Goal: Information Seeking & Learning: Learn about a topic

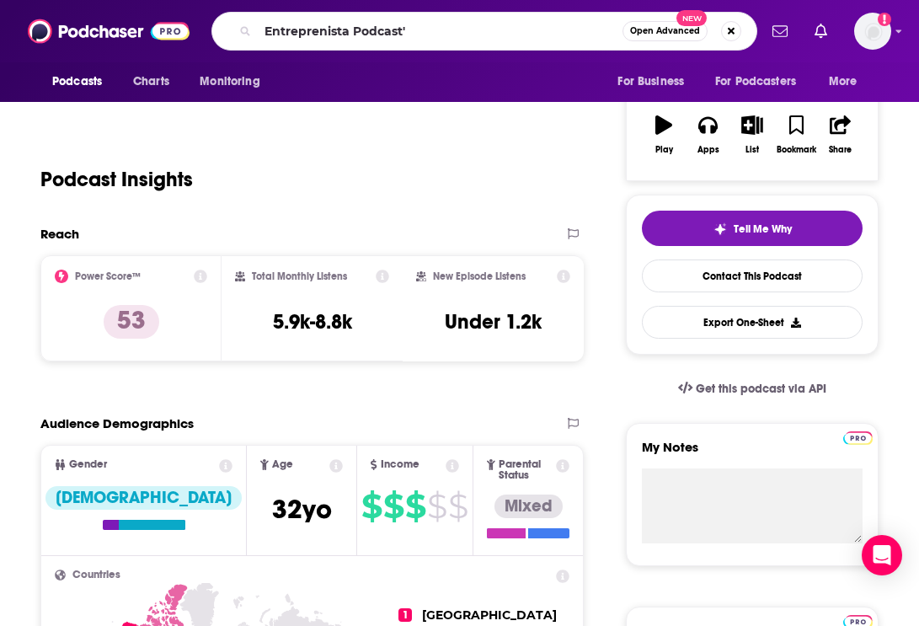
type input "Entreprenista Podcast"
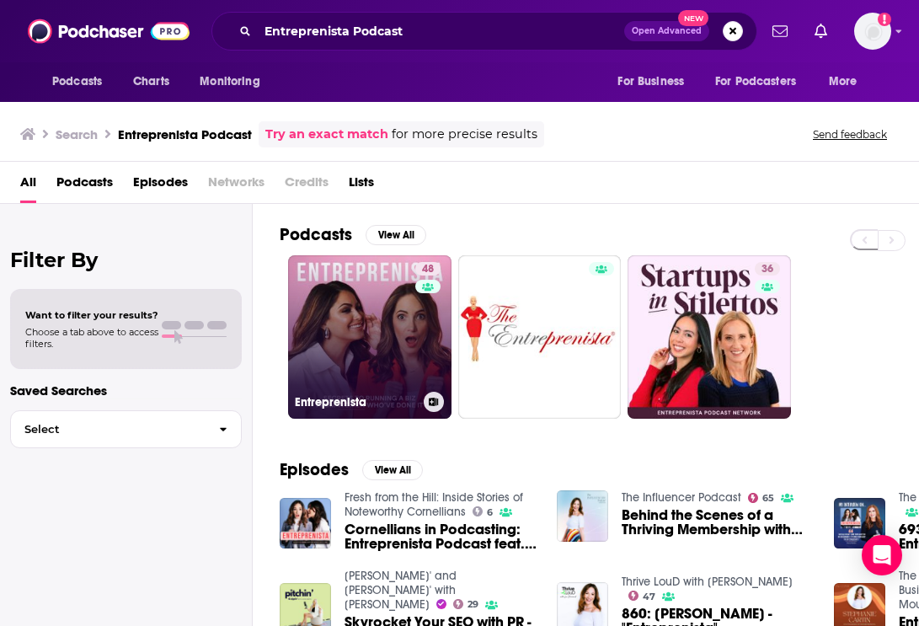
click at [398, 351] on link "48 Entreprenista" at bounding box center [369, 336] width 163 height 163
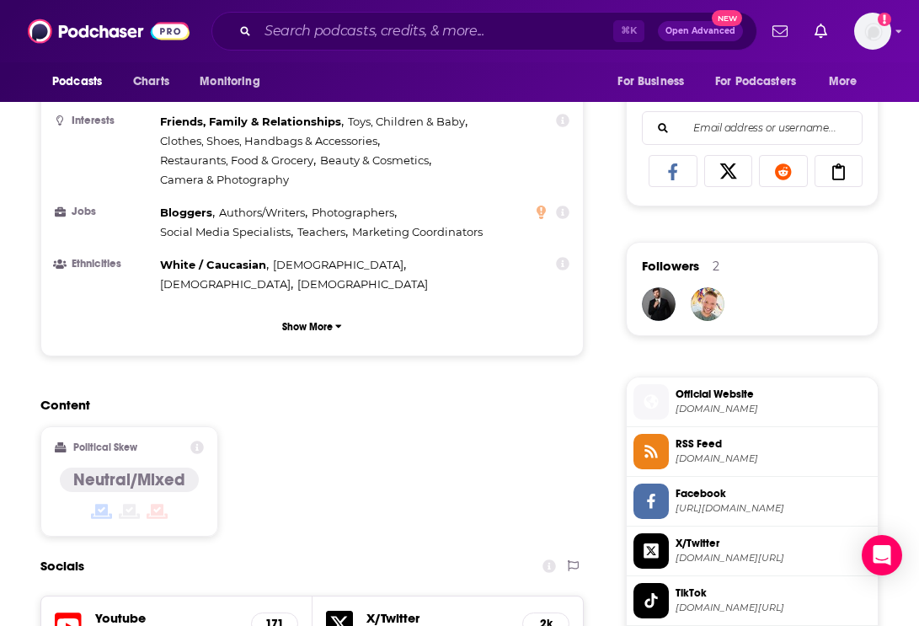
scroll to position [1347, 0]
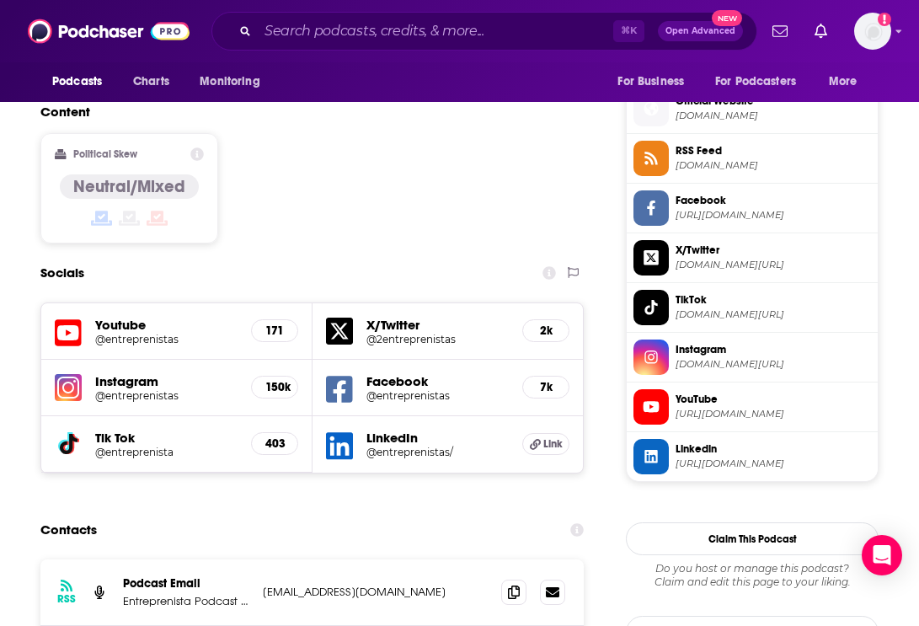
click at [113, 389] on h5 "@entreprenistas" at bounding box center [166, 395] width 142 height 13
click at [170, 333] on h5 "@entreprenistas" at bounding box center [166, 339] width 142 height 13
click at [147, 389] on h5 "@entreprenistas" at bounding box center [166, 395] width 142 height 13
click at [396, 24] on input "Search podcasts, credits, & more..." at bounding box center [436, 31] width 356 height 27
paste input "A Certain Age Podcast"
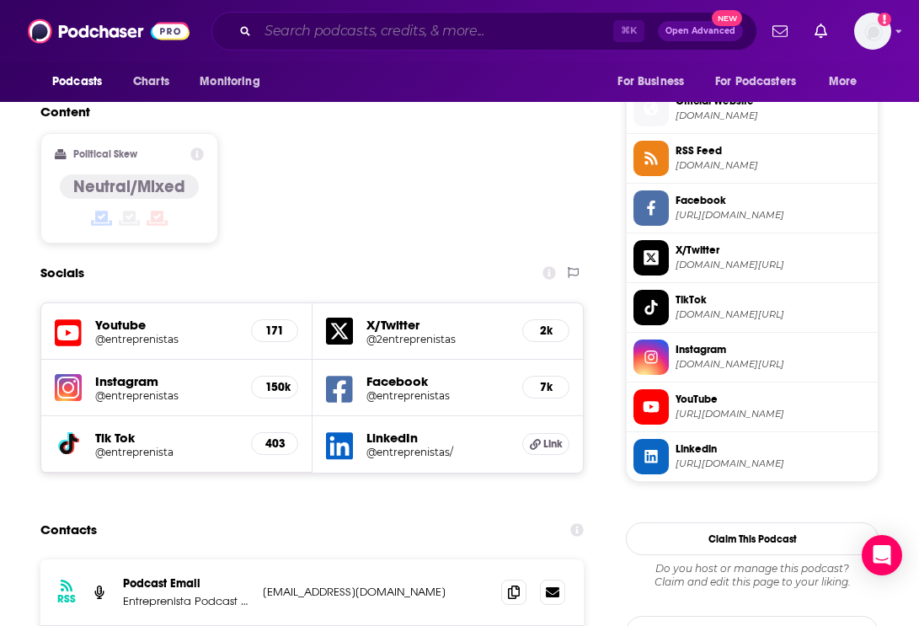
type input "A Certain Age Podcast"
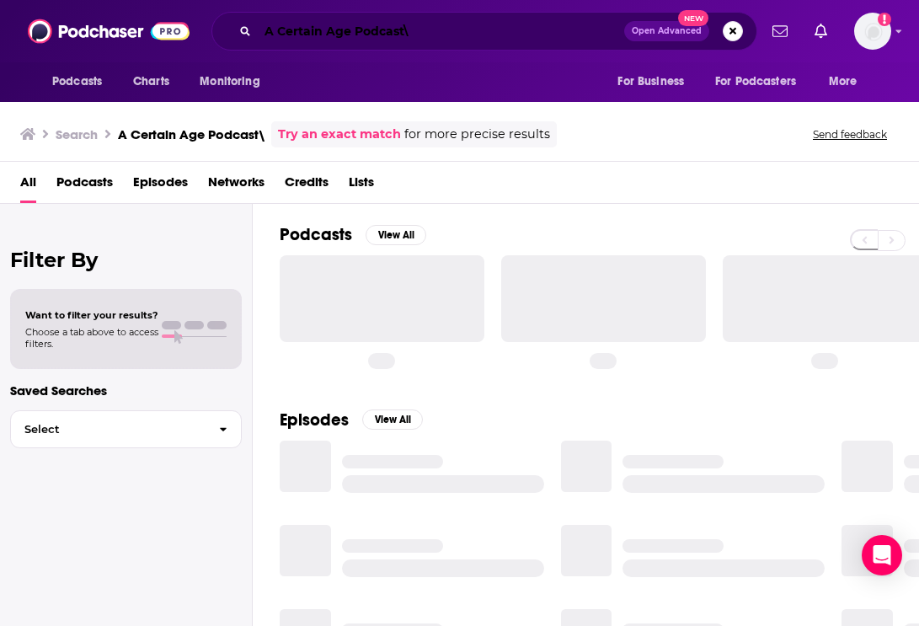
click at [463, 36] on input "A Certain Age Podcast\" at bounding box center [441, 31] width 367 height 27
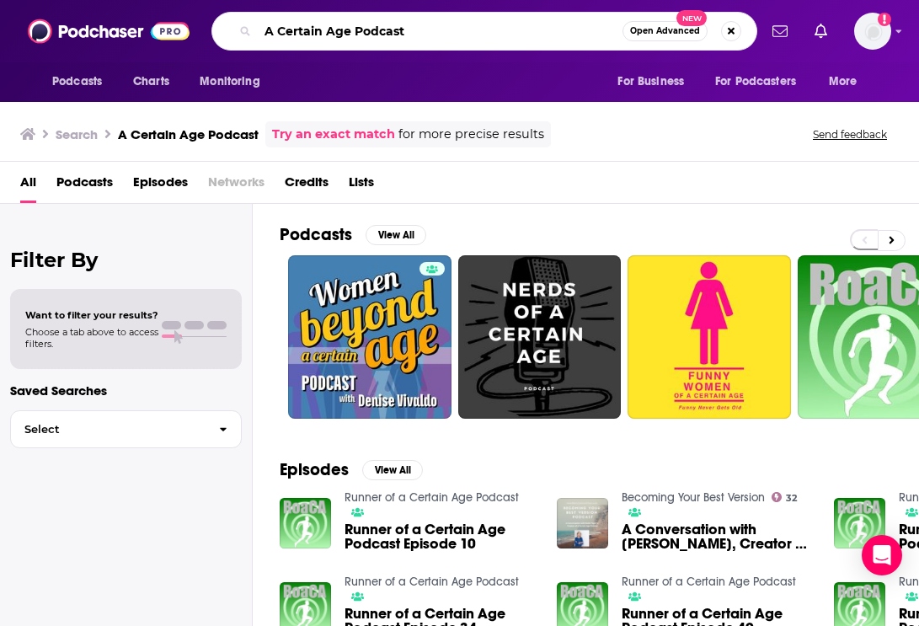
click at [374, 32] on input "A Certain Age Podcast" at bounding box center [440, 31] width 365 height 27
type input "A Certain Age"
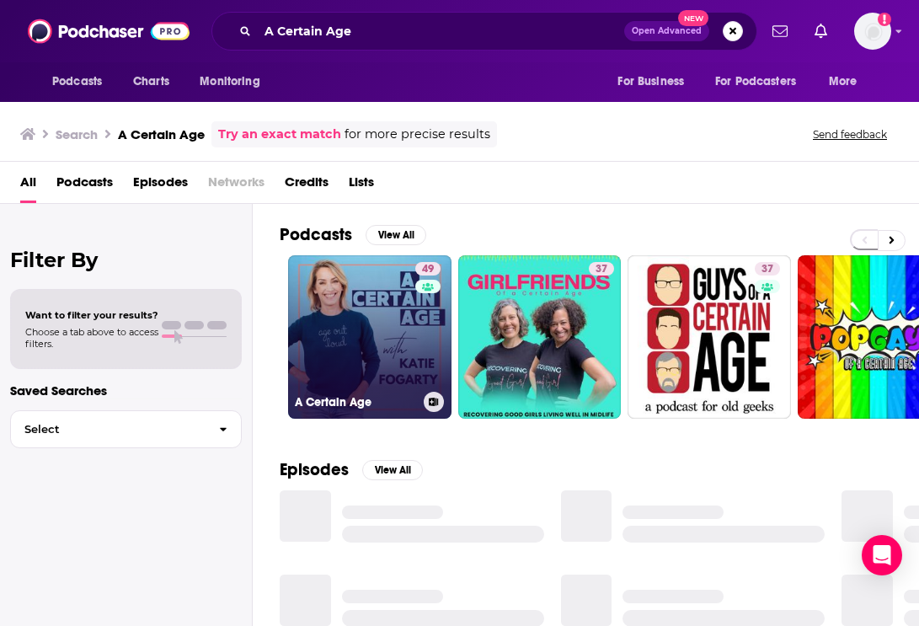
click at [347, 352] on link "49 A Certain Age" at bounding box center [369, 336] width 163 height 163
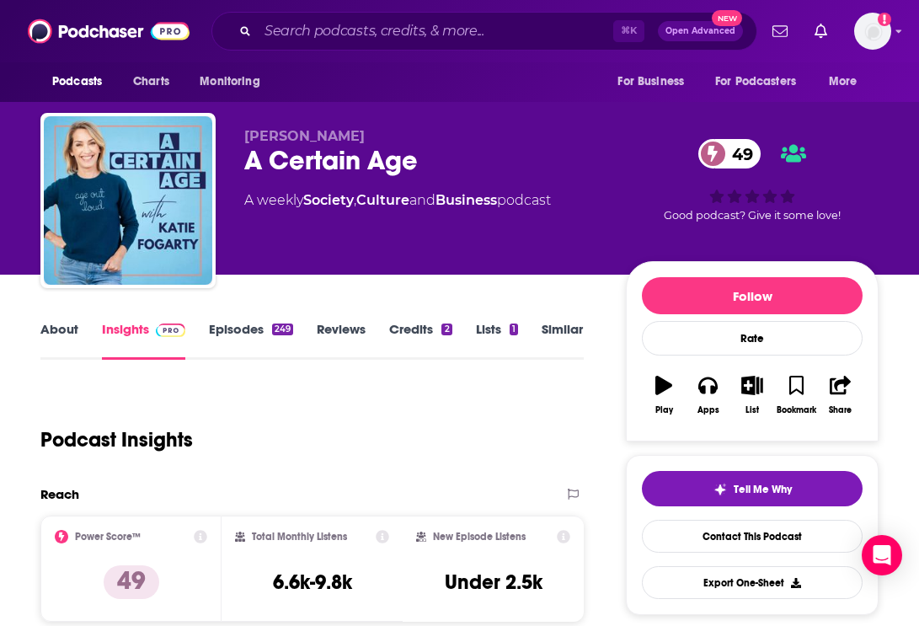
scroll to position [213, 0]
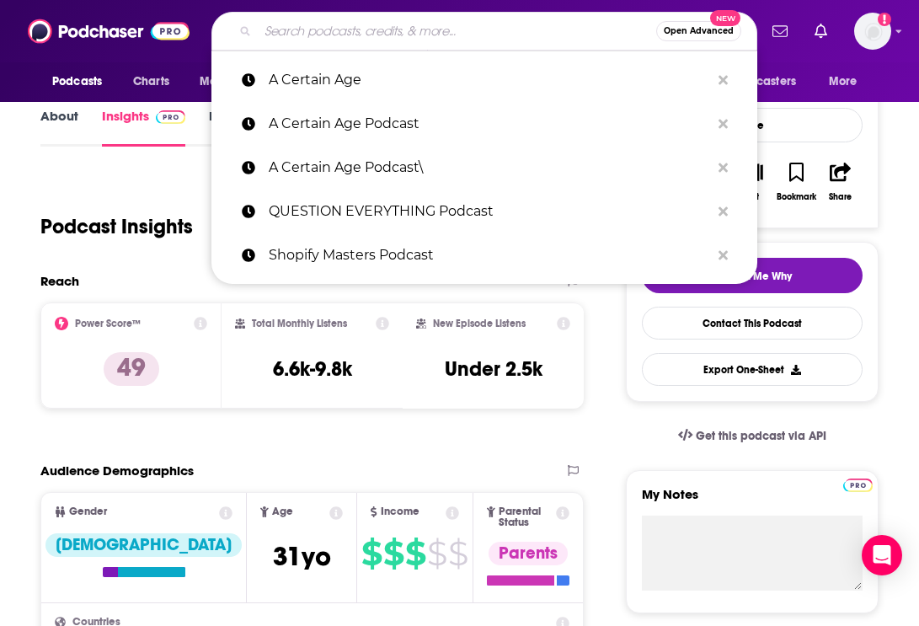
click at [308, 39] on input "Search podcasts, credits, & more..." at bounding box center [457, 31] width 399 height 27
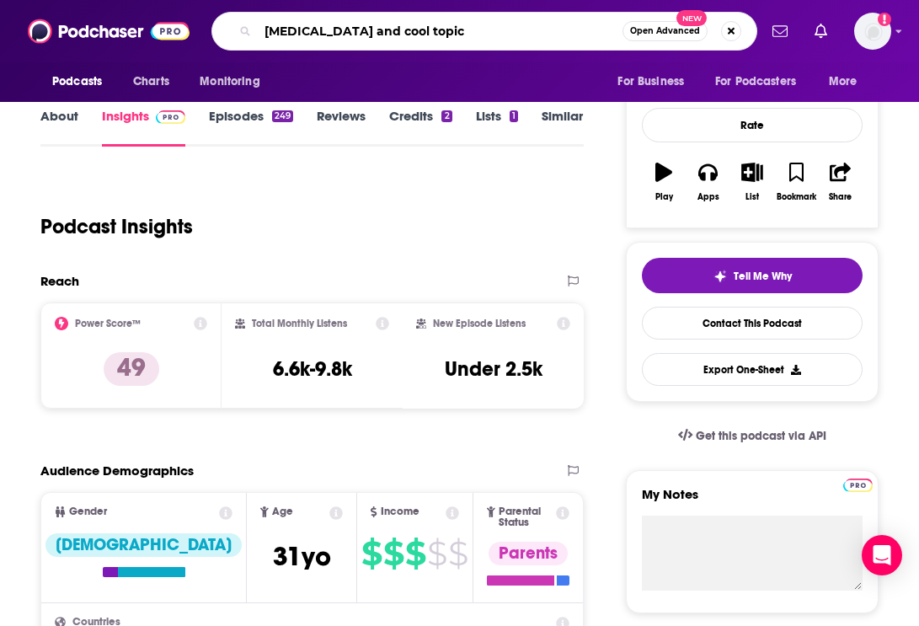
type input "[MEDICAL_DATA] and cool topics"
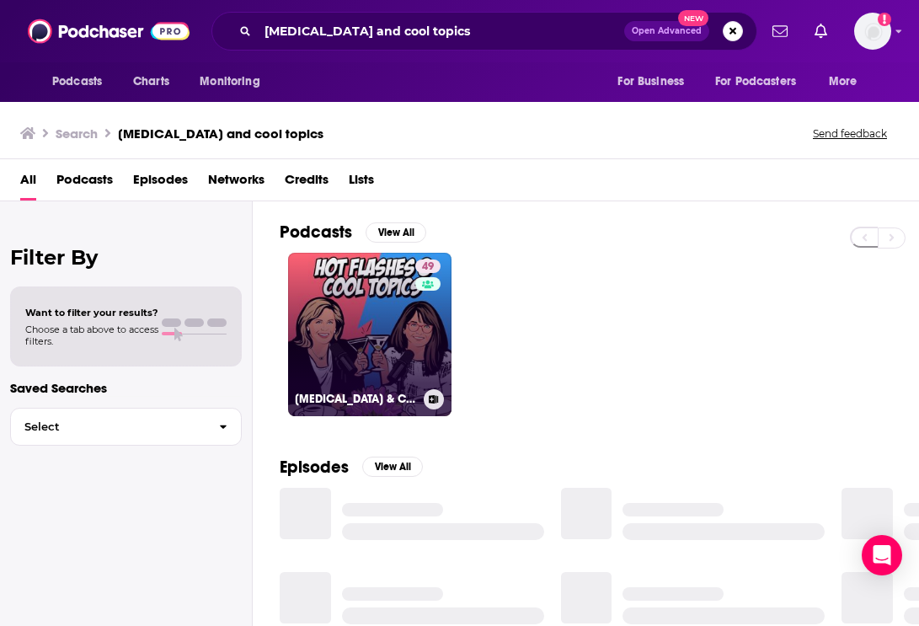
click at [404, 358] on link "49 [MEDICAL_DATA] & COOL TOPICS" at bounding box center [369, 334] width 163 height 163
